Goal: Use online tool/utility: Use online tool/utility

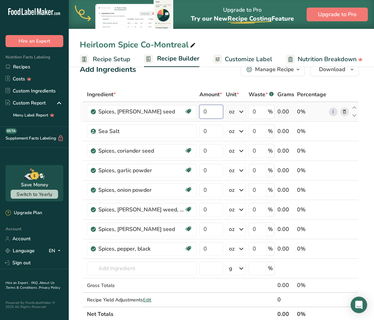
click at [199, 113] on input "0" at bounding box center [211, 112] width 24 height 14
type input "0.248175"
click at [184, 130] on div "Ingredient * Amount * Unit * Waste * .a-a{fill:#347362;}.b-a{fill:#fff;} Grams …" at bounding box center [219, 204] width 279 height 234
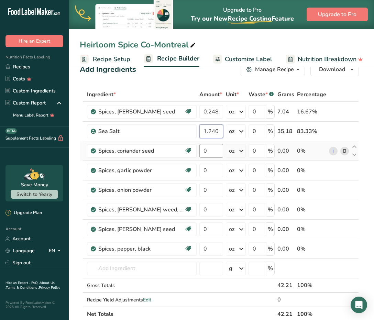
type input "1.24087"
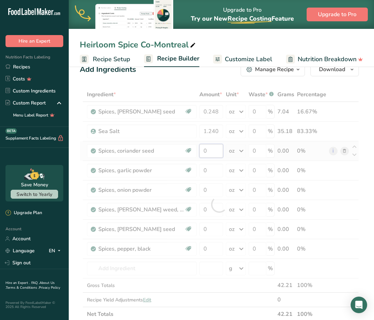
click at [186, 154] on div "Ingredient * Amount * Unit * Waste * .a-a{fill:#347362;}.b-a{fill:#fff;} Grams …" at bounding box center [219, 204] width 279 height 234
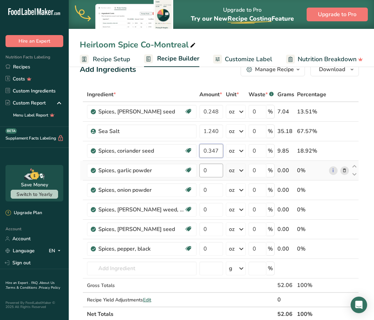
type input "0.34745"
click at [182, 167] on div "Ingredient * Amount * Unit * Waste * .a-a{fill:#347362;}.b-a{fill:#fff;} Grams …" at bounding box center [219, 204] width 279 height 234
type input "0.248175"
click at [183, 190] on div "Ingredient * Amount * Unit * Waste * .a-a{fill:#347362;}.b-a{fill:#fff;} Grams …" at bounding box center [219, 204] width 279 height 234
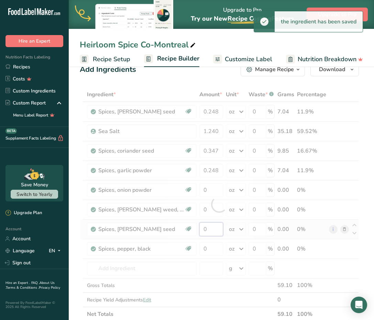
click at [184, 228] on div "Ingredient * Amount * Unit * Waste * .a-a{fill:#347362;}.b-a{fill:#fff;} Grams …" at bounding box center [219, 204] width 279 height 234
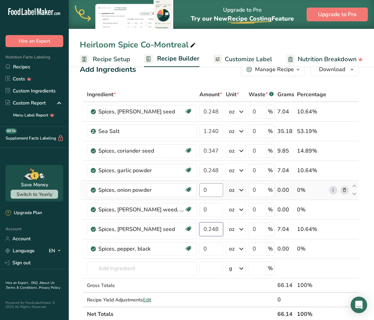
type input "0.248175"
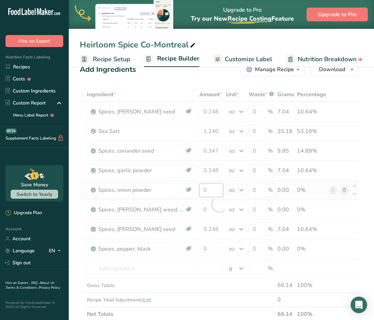
click at [188, 193] on div "Ingredient * Amount * Unit * Waste * .a-a{fill:#347362;}.b-a{fill:#fff;} Grams …" at bounding box center [219, 204] width 279 height 234
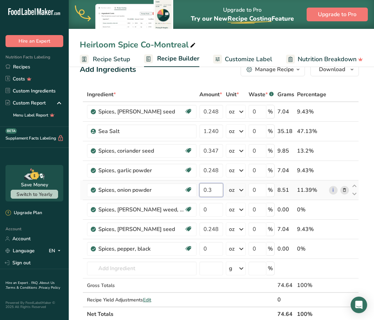
type input "0"
click at [187, 209] on div "Ingredient * Amount * Unit * Waste * .a-a{fill:#347362;}.b-a{fill:#fff;} Grams …" at bounding box center [219, 204] width 279 height 234
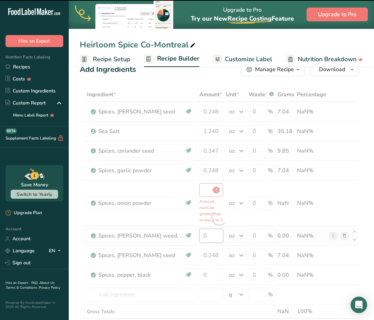
type input "0"
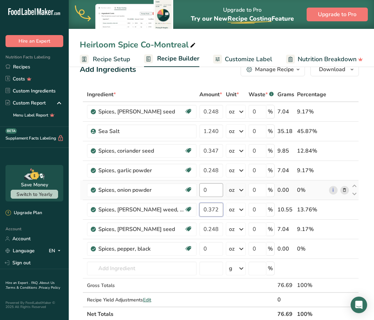
type input "0.37226"
click at [187, 191] on div "Ingredient * Amount * Unit * Waste * .a-a{fill:#347362;}.b-a{fill:#fff;} Grams …" at bounding box center [219, 204] width 279 height 234
type input "0.198539"
click at [184, 248] on div "Ingredient * Amount * Unit * Waste * .a-a{fill:#347362;}.b-a{fill:#fff;} Grams …" at bounding box center [219, 204] width 279 height 234
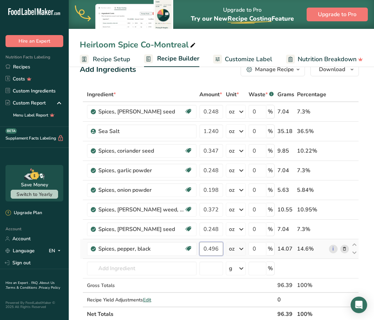
type input "0.496349"
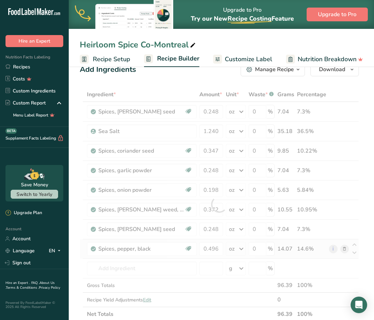
click at [226, 248] on div "Ingredient * Amount * Unit * Waste * .a-a{fill:#347362;}.b-a{fill:#fff;} Grams …" at bounding box center [219, 204] width 279 height 234
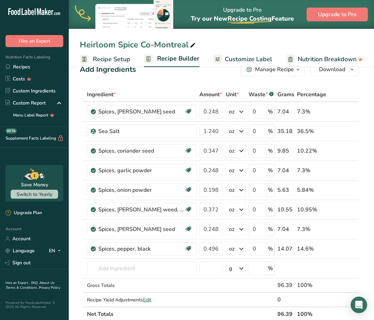
click at [236, 58] on span "Customize Label" at bounding box center [248, 59] width 47 height 9
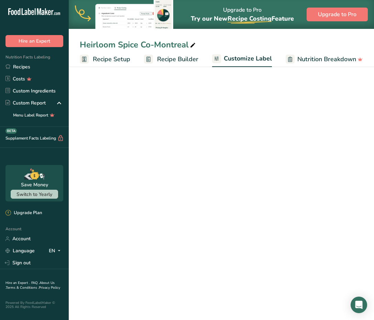
scroll to position [0, 134]
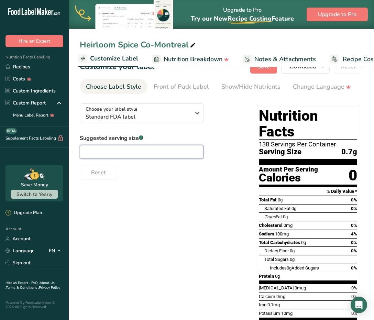
click at [98, 149] on input "text" at bounding box center [142, 152] width 124 height 14
type input "1/4 tsp"
click at [151, 117] on span "Standard FDA label" at bounding box center [138, 117] width 105 height 8
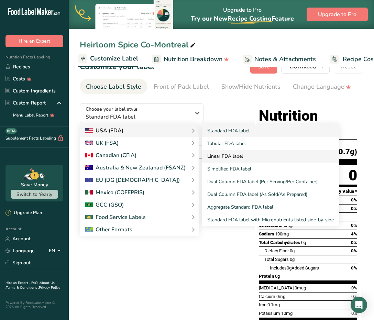
click at [228, 158] on link "Linear FDA label" at bounding box center [270, 156] width 137 height 13
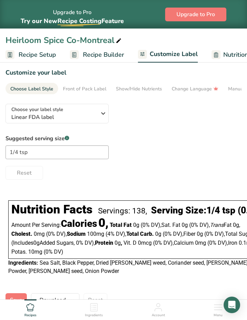
scroll to position [0, 0]
